Goal: Book appointment/travel/reservation

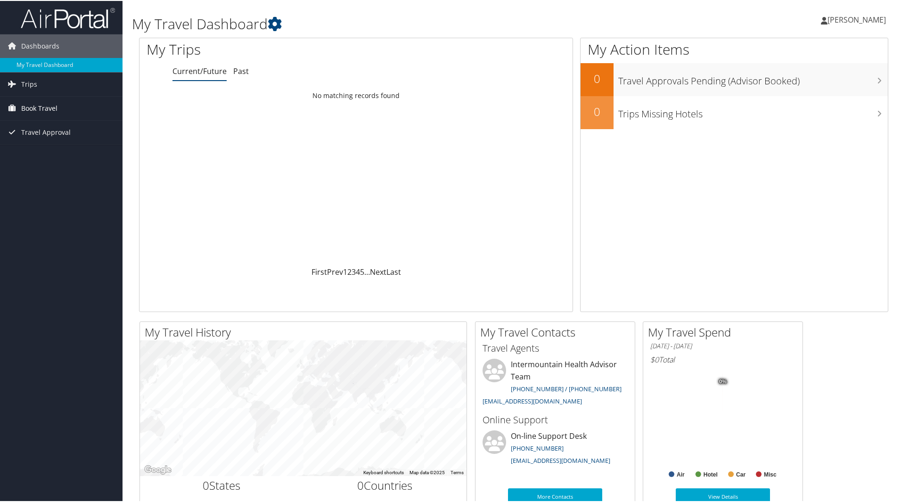
click at [45, 109] on span "Book Travel" at bounding box center [39, 108] width 36 height 24
click at [47, 155] on link "Book/Manage Online Trips" at bounding box center [61, 155] width 123 height 14
